Goal: Check status: Check status

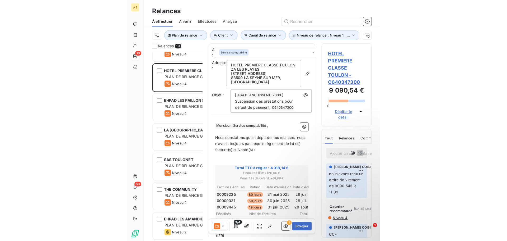
scroll to position [185, 110]
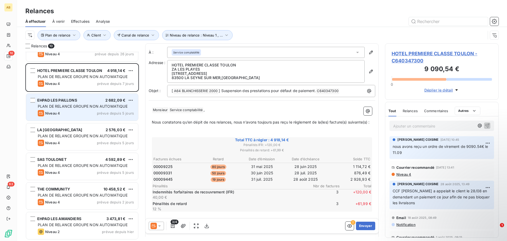
click at [84, 114] on div "Niveau 4 prévue depuis 5 jours" at bounding box center [86, 113] width 96 height 6
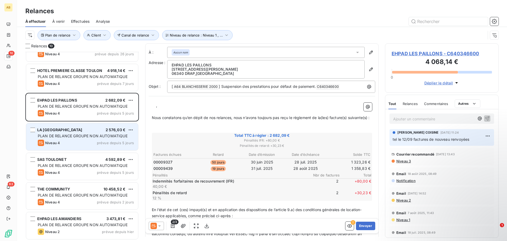
click at [84, 141] on div "Niveau 4 prévue depuis 5 jours" at bounding box center [86, 142] width 96 height 6
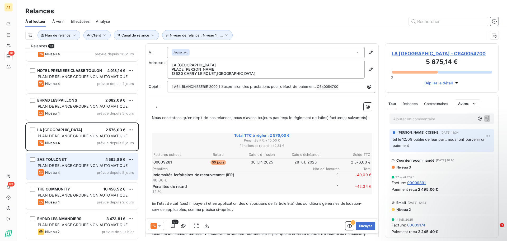
click at [85, 167] on span "PLAN DE RELANCE GROUPE NON AUTOMATIQUE" at bounding box center [83, 165] width 90 height 4
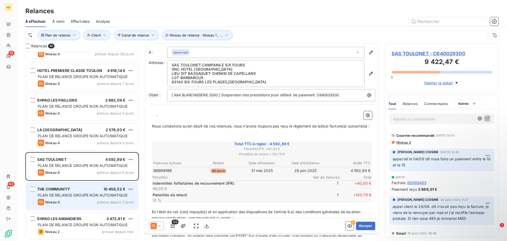
click at [78, 201] on div "Niveau 4 prévue depuis 2 jours" at bounding box center [86, 202] width 96 height 6
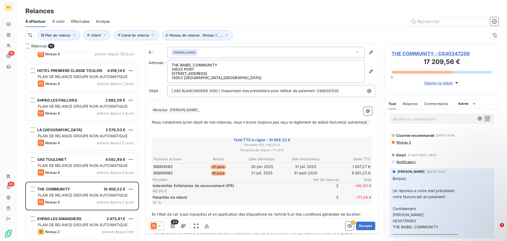
scroll to position [185, 110]
click at [84, 171] on div "Niveau 4 prévue depuis 5 jours" at bounding box center [86, 172] width 96 height 6
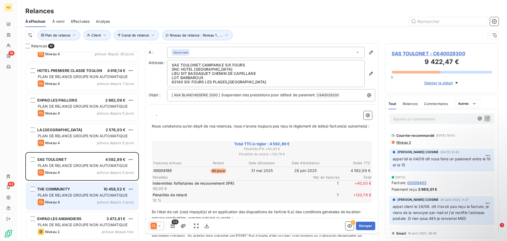
click at [85, 204] on div "Niveau 4 prévue depuis 2 jours" at bounding box center [86, 202] width 96 height 6
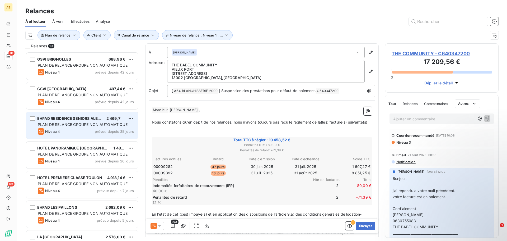
click at [85, 134] on div "Niveau 4 prévue depuis 35 jours" at bounding box center [86, 131] width 96 height 6
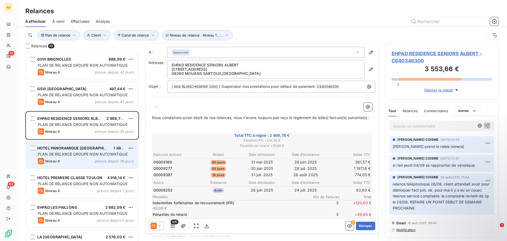
click at [85, 156] on div "HOTEL PANORAMIQUE ST [PERSON_NAME] 1 487,92 € PLAN DE RELANCE GROUPE NON AUTOMA…" at bounding box center [82, 154] width 112 height 27
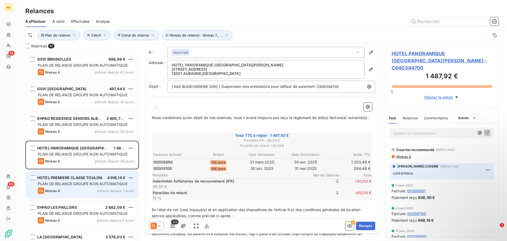
click at [78, 188] on div "Niveau 4 prévue depuis 7 jours" at bounding box center [86, 190] width 96 height 6
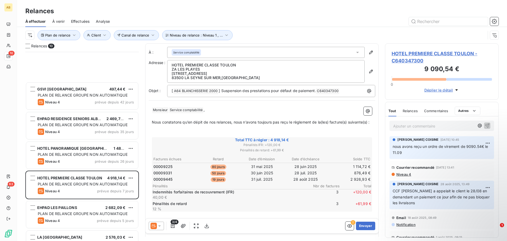
scroll to position [107, 0]
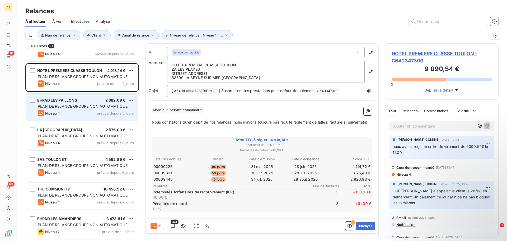
click at [83, 109] on div "EHPAD LES PAILLONS 2 682,09 € PLAN DE RELANCE GROUPE NON AUTOMATIQUE Niveau 4 p…" at bounding box center [82, 106] width 112 height 27
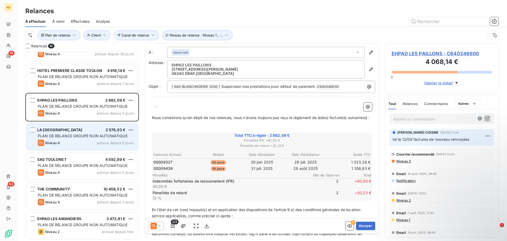
click at [84, 141] on div "Niveau 4 prévue depuis 5 jours" at bounding box center [86, 142] width 96 height 6
